Goal: Transaction & Acquisition: Obtain resource

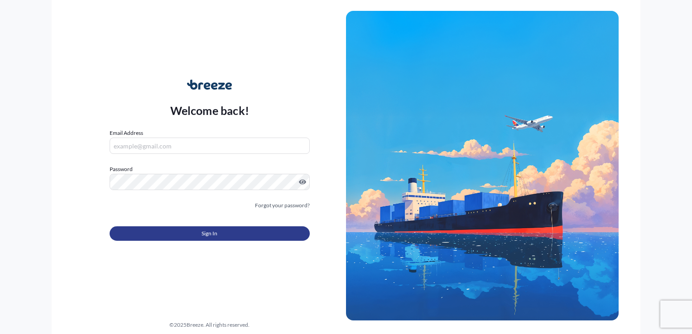
type input "[PERSON_NAME][EMAIL_ADDRESS][DOMAIN_NAME]"
click at [174, 227] on button "Sign In" at bounding box center [210, 233] width 200 height 14
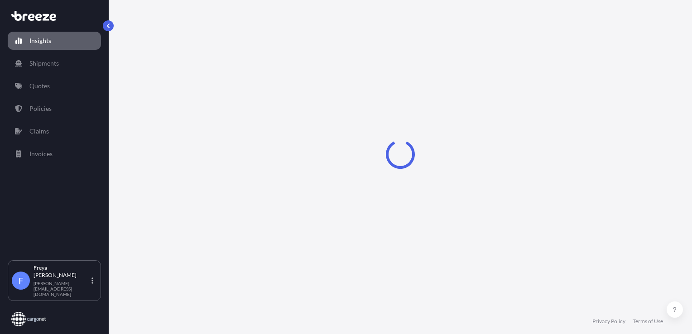
select select "2025"
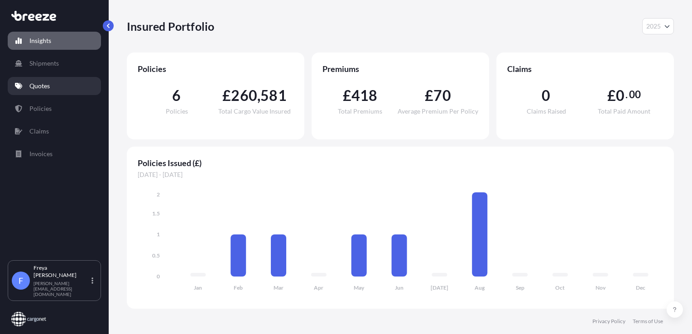
click at [74, 78] on link "Quotes" at bounding box center [54, 86] width 93 height 18
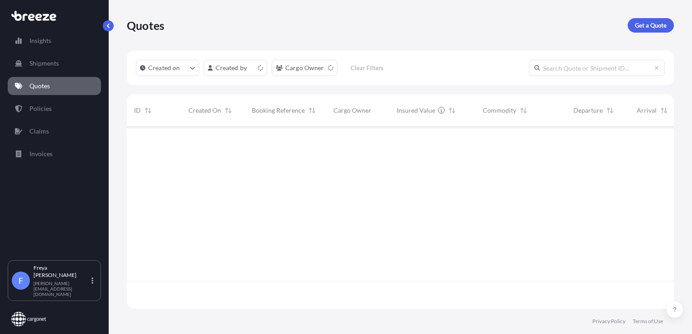
scroll to position [180, 540]
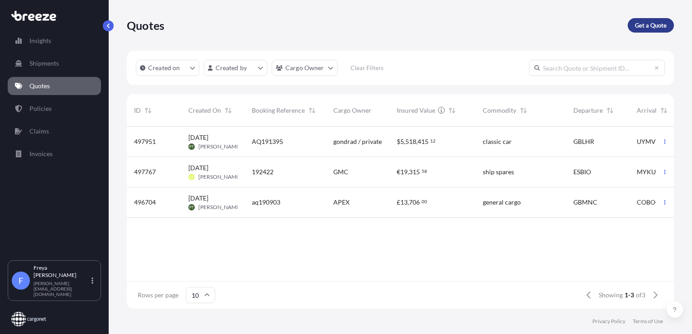
click at [641, 28] on p "Get a Quote" at bounding box center [651, 25] width 32 height 9
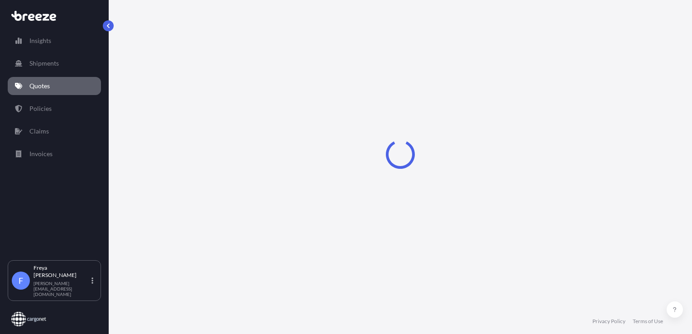
select select "Sea"
select select "1"
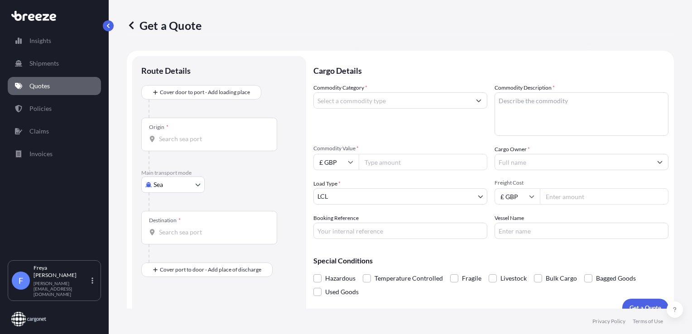
scroll to position [13, 0]
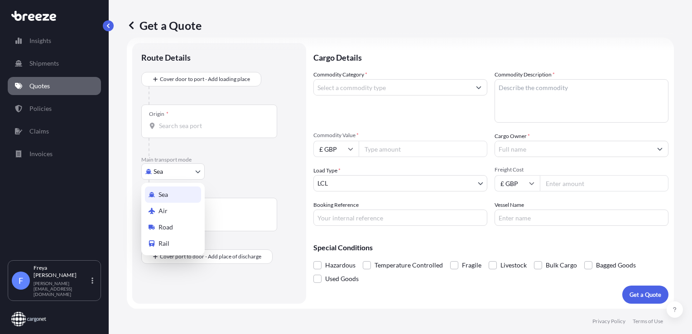
click at [190, 167] on body "Insights Shipments Quotes Policies Claims Invoices F [PERSON_NAME] [PERSON_NAME…" at bounding box center [346, 167] width 692 height 334
click at [175, 207] on div "Air" at bounding box center [173, 211] width 56 height 16
select select "Air"
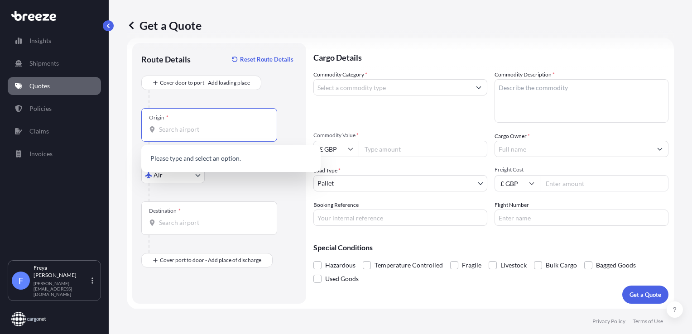
click at [184, 125] on input "Origin *" at bounding box center [212, 129] width 107 height 9
click at [215, 129] on input "Origin * Please select an origin" at bounding box center [212, 129] width 107 height 9
type input "MAN"
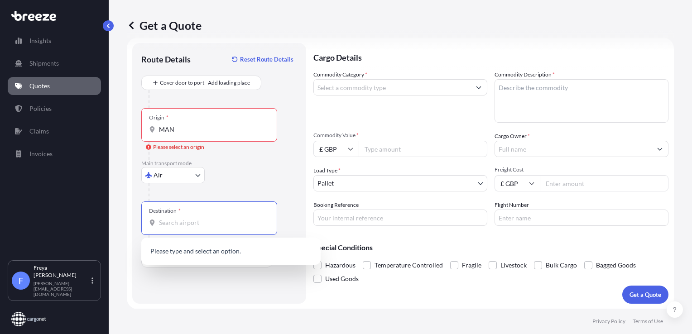
click at [182, 220] on input "Destination *" at bounding box center [212, 222] width 107 height 9
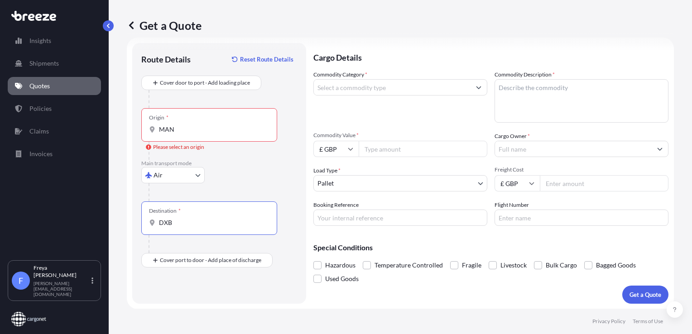
type input "DXB"
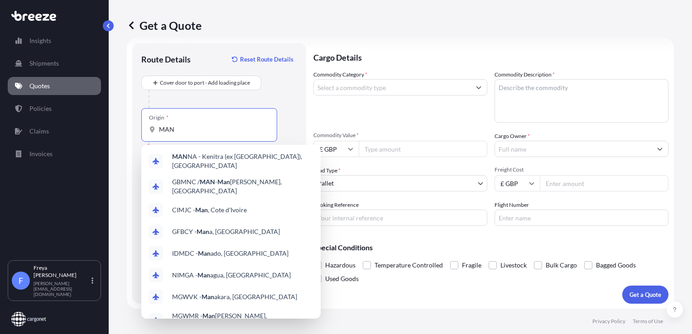
click at [185, 129] on input "MAN" at bounding box center [212, 129] width 107 height 9
click at [214, 189] on div "GBMNC / MAN - Man [PERSON_NAME], [GEOGRAPHIC_DATA]" at bounding box center [231, 186] width 172 height 25
type input "GBMNC / MAN - [GEOGRAPHIC_DATA], [GEOGRAPHIC_DATA]"
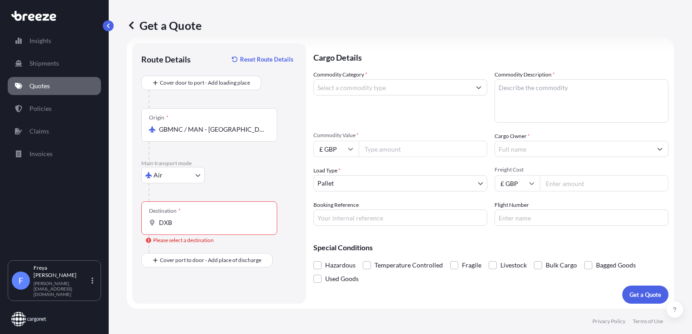
click at [188, 227] on div "Destination * DXB" at bounding box center [209, 218] width 136 height 34
click at [188, 227] on input "DXB" at bounding box center [212, 222] width 107 height 9
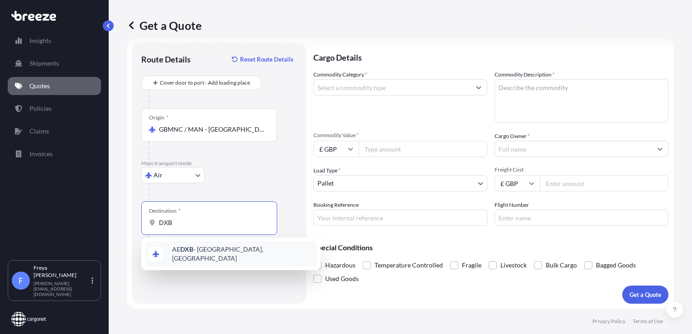
click at [199, 248] on span "AE DXB - [GEOGRAPHIC_DATA], [GEOGRAPHIC_DATA]" at bounding box center [242, 254] width 141 height 18
type input "AEDXB - [GEOGRAPHIC_DATA], [GEOGRAPHIC_DATA]"
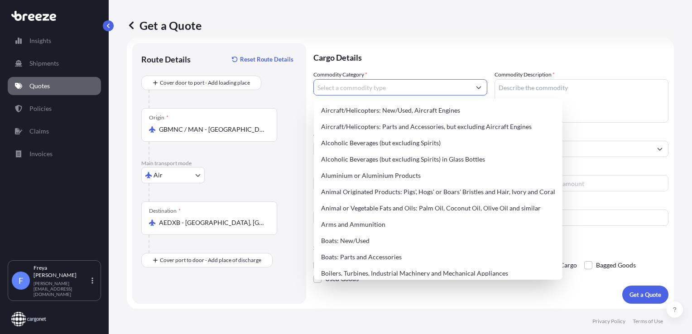
click at [362, 93] on input "Commodity Category *" at bounding box center [392, 87] width 157 height 16
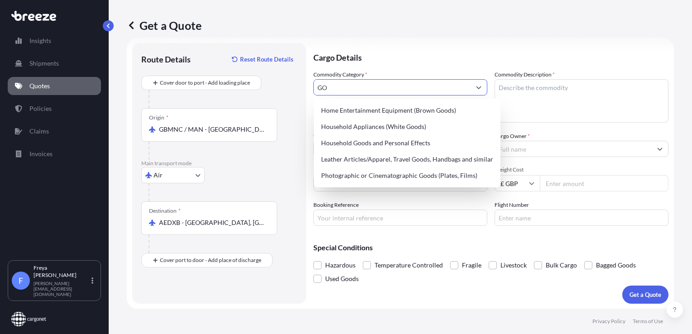
type input "G"
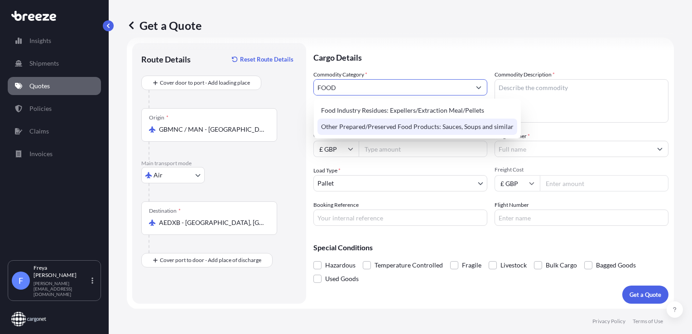
click at [374, 122] on div "Other Prepared/Preserved Food Products: Sauces, Soups and similar" at bounding box center [417, 127] width 200 height 16
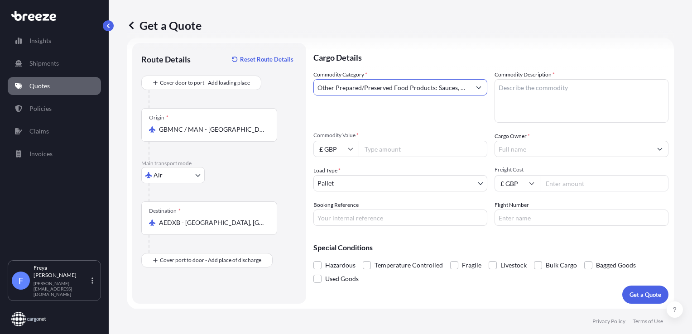
type input "Other Prepared/Preserved Food Products: Sauces, Soups and similar"
click at [507, 95] on textarea "Commodity Description *" at bounding box center [581, 100] width 174 height 43
type textarea "g"
type textarea "Food Stuffs, Functional Blends, and sauces"
click at [446, 153] on input "Commodity Value *" at bounding box center [423, 149] width 129 height 16
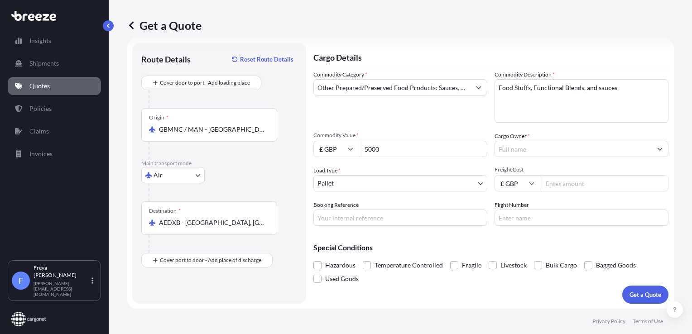
type input "5000"
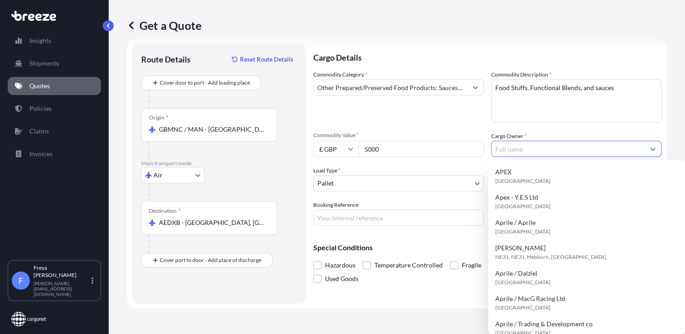
click at [565, 146] on input "Cargo Owner *" at bounding box center [568, 149] width 153 height 16
type input "f"
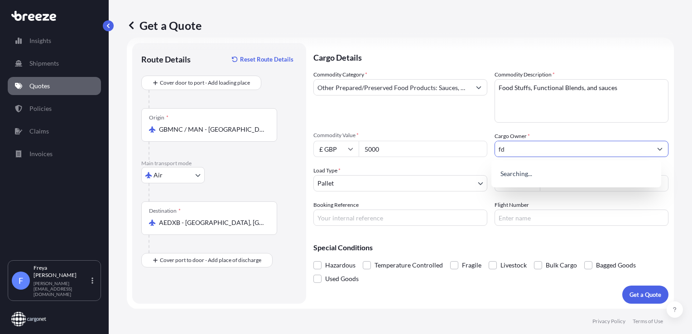
type input "f"
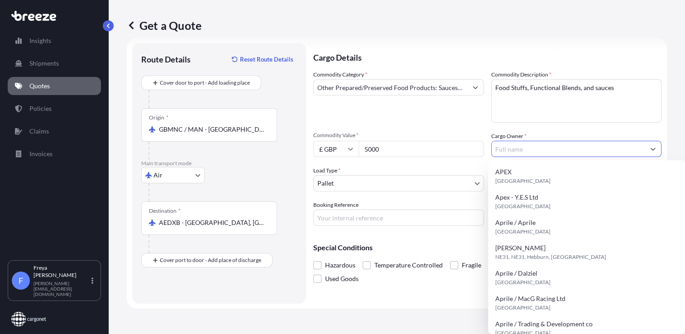
click at [526, 145] on input "Cargo Owner *" at bounding box center [568, 149] width 153 height 16
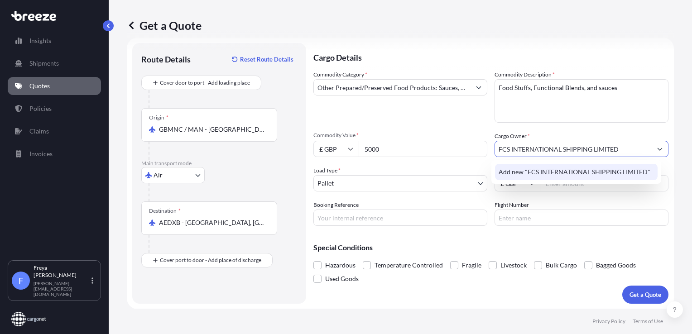
type input "FCS INTERNATIONAL SHIPPING LIMITED"
click at [612, 197] on div "Commodity Category * Other Prepared/Preserved Food Products: Sauces, Soups and …" at bounding box center [490, 148] width 355 height 156
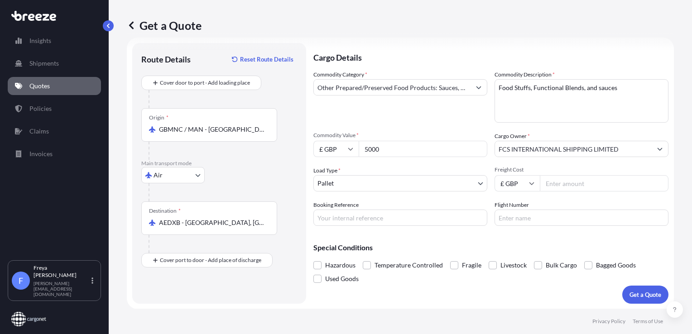
click at [590, 186] on input "Freight Cost" at bounding box center [604, 183] width 129 height 16
click at [553, 180] on input "Freight Cost" at bounding box center [604, 183] width 129 height 16
type input "5000"
click at [373, 218] on input "Booking Reference" at bounding box center [400, 218] width 174 height 16
click at [350, 222] on input "Booking Reference" at bounding box center [400, 218] width 174 height 16
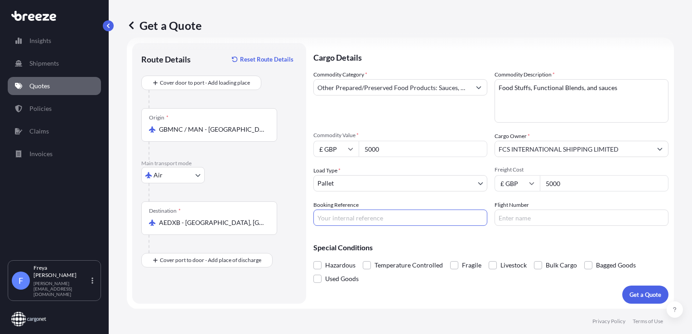
paste input "AQ192819"
type input "AQ192819"
click at [517, 218] on input "Flight Number" at bounding box center [581, 218] width 174 height 16
type input "ETIHAD"
click at [635, 289] on button "Get a Quote" at bounding box center [645, 295] width 46 height 18
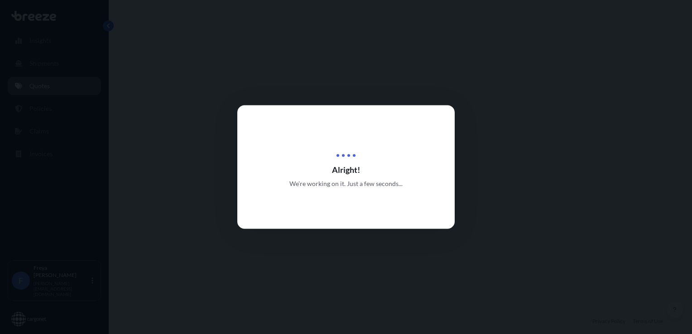
select select "Air"
select select "1"
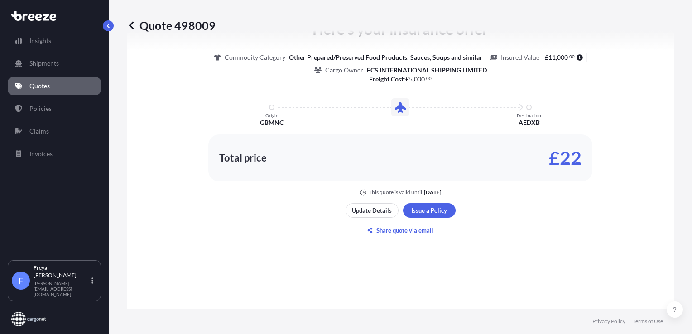
scroll to position [462, 0]
